Goal: Information Seeking & Learning: Learn about a topic

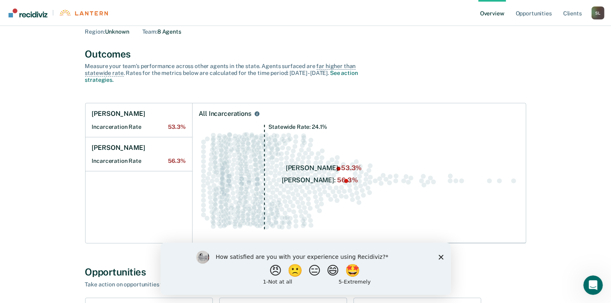
scroll to position [41, 0]
click at [441, 257] on icon "Close survey" at bounding box center [440, 257] width 5 height 5
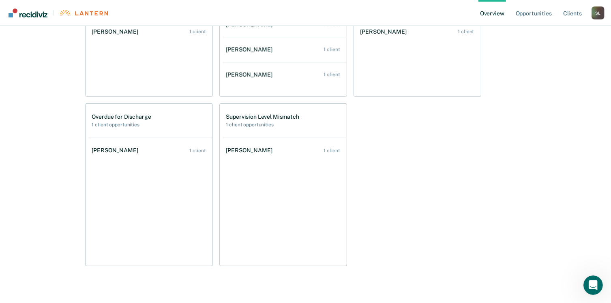
scroll to position [415, 0]
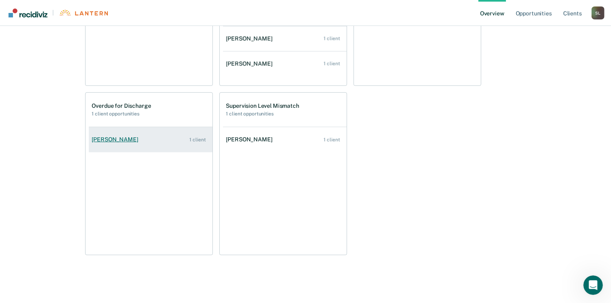
click at [122, 143] on link "[PERSON_NAME] 1 client" at bounding box center [151, 139] width 124 height 23
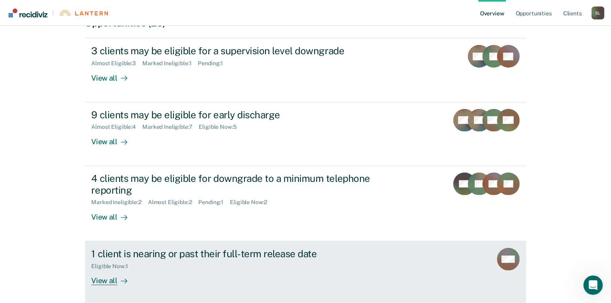
scroll to position [324, 0]
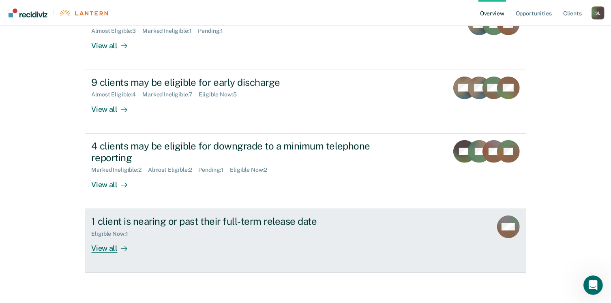
click at [112, 248] on div "View all" at bounding box center [114, 245] width 45 height 16
